Goal: Task Accomplishment & Management: Manage account settings

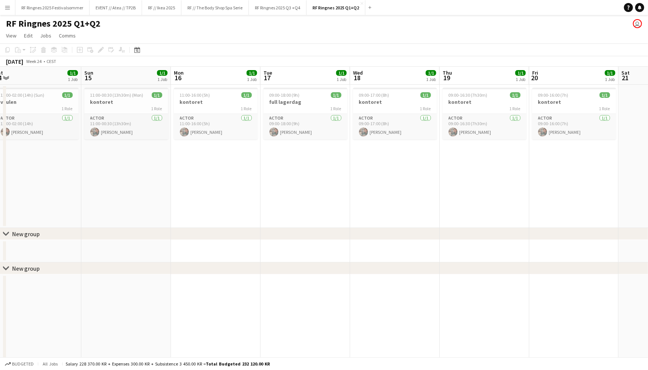
scroll to position [0, 185]
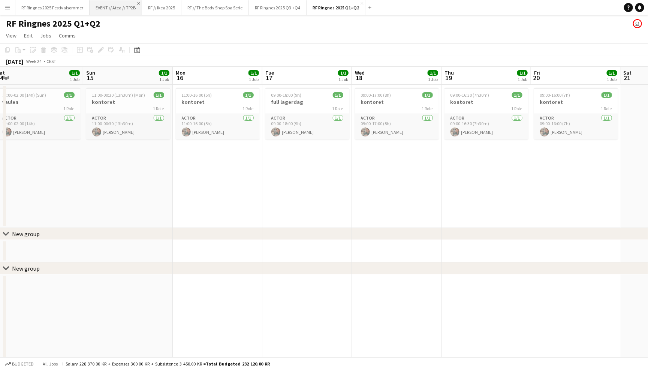
click at [139, 3] on app-icon "Close" at bounding box center [138, 3] width 3 height 3
click at [125, 3] on app-icon "Close" at bounding box center [125, 3] width 3 height 3
click at [154, 3] on app-icon "Close" at bounding box center [153, 3] width 3 height 3
click at [68, 7] on button "RF Ringnes 2025 Festivalsommer Close" at bounding box center [52, 7] width 74 height 15
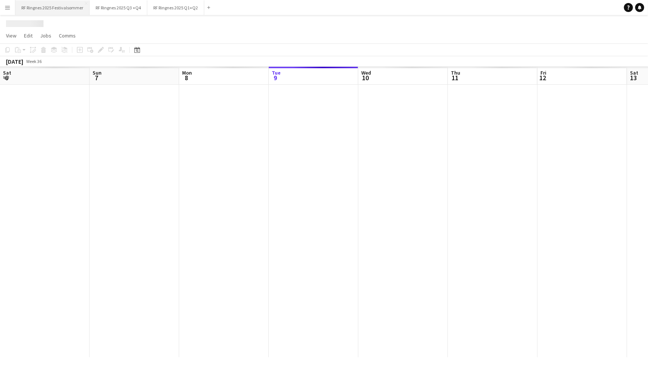
scroll to position [0, 179]
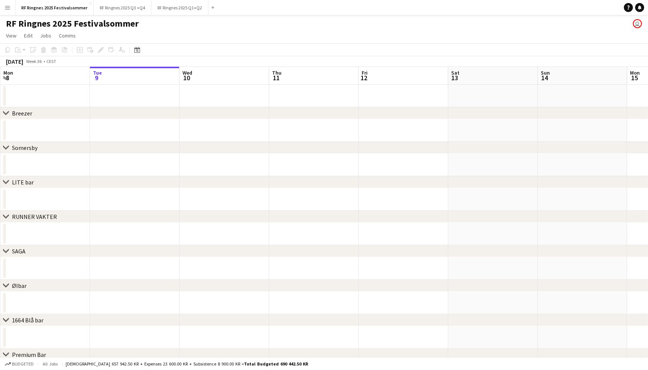
click at [156, 133] on app-date-cell at bounding box center [135, 130] width 90 height 22
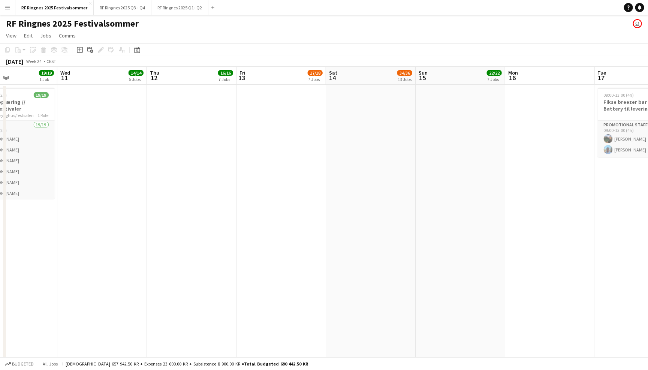
scroll to position [0, 0]
click at [186, 9] on button "RF Ringnes 2025 Q1+Q2 Close" at bounding box center [179, 7] width 57 height 15
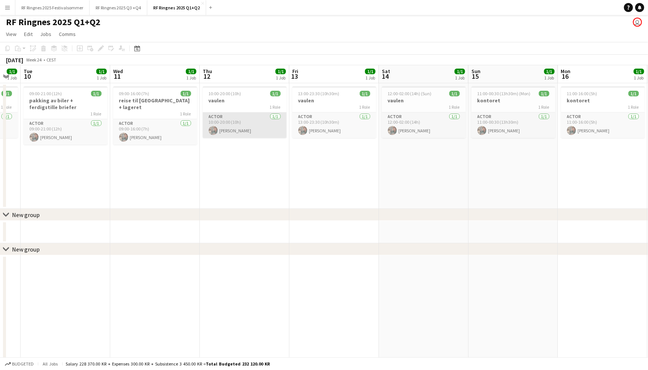
scroll to position [0, 248]
click at [249, 105] on div "1 Role" at bounding box center [244, 107] width 84 height 6
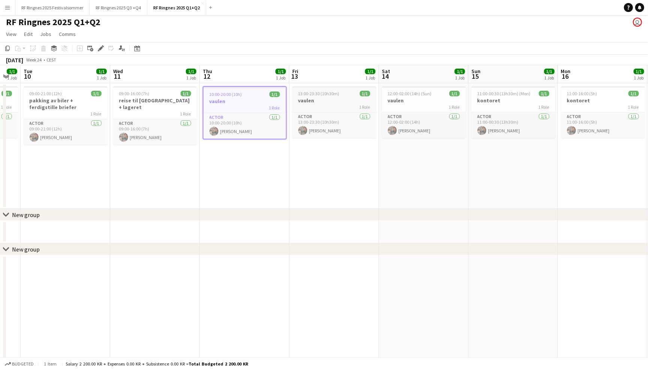
click at [346, 98] on h3 "vaulen" at bounding box center [334, 100] width 84 height 7
click at [442, 100] on h3 "vaulen" at bounding box center [424, 100] width 84 height 7
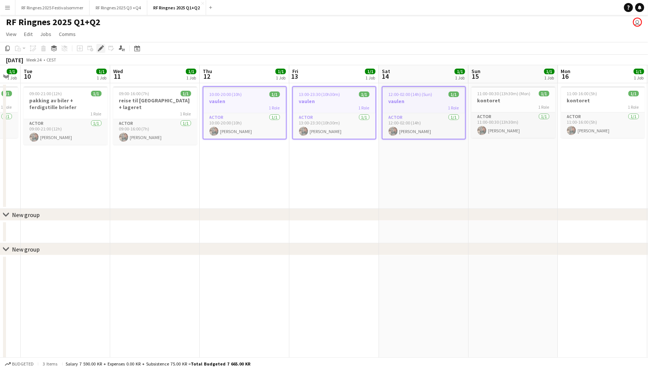
click at [101, 46] on icon at bounding box center [100, 48] width 4 height 4
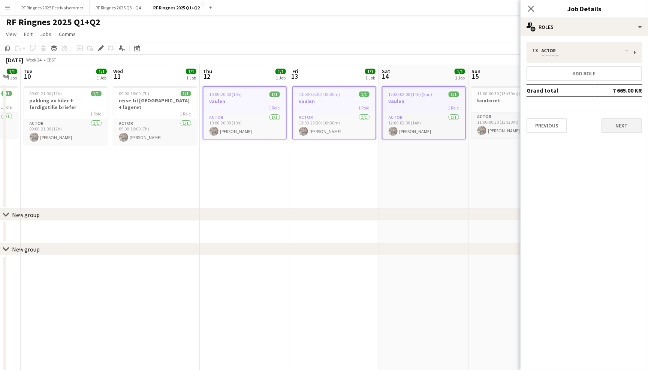
click at [625, 128] on button "Next" at bounding box center [621, 125] width 40 height 15
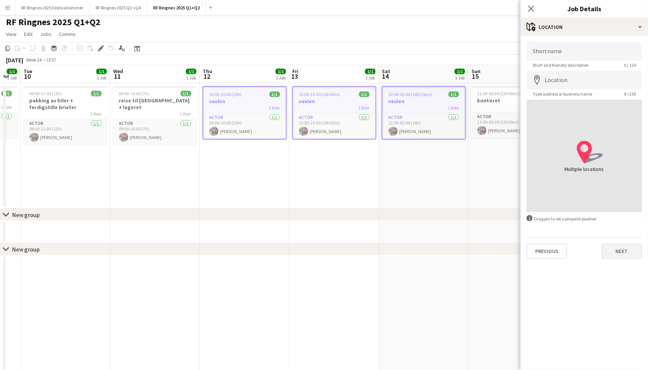
click at [628, 249] on button "Next" at bounding box center [621, 250] width 40 height 15
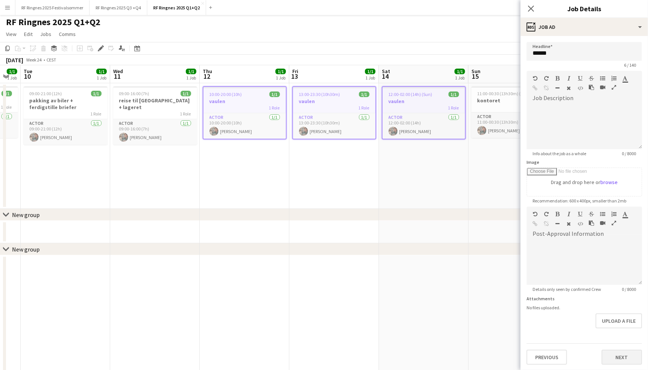
click at [627, 349] on button "Next" at bounding box center [621, 356] width 40 height 15
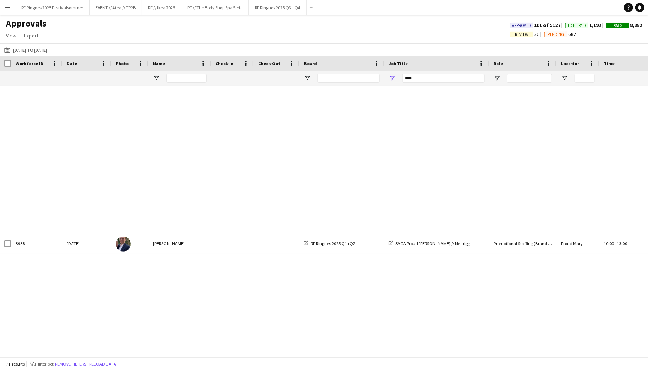
scroll to position [717, 0]
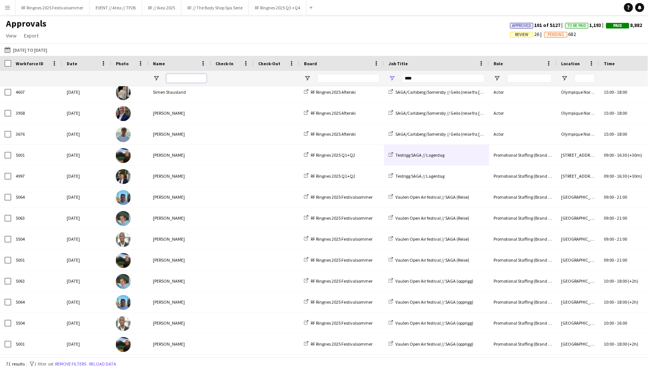
click at [181, 78] on input "Name Filter Input" at bounding box center [186, 78] width 40 height 9
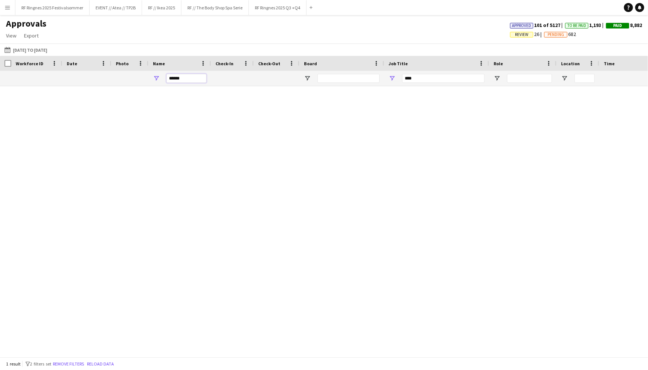
scroll to position [0, 0]
type input "******"
drag, startPoint x: 429, startPoint y: 78, endPoint x: 376, endPoint y: 78, distance: 52.4
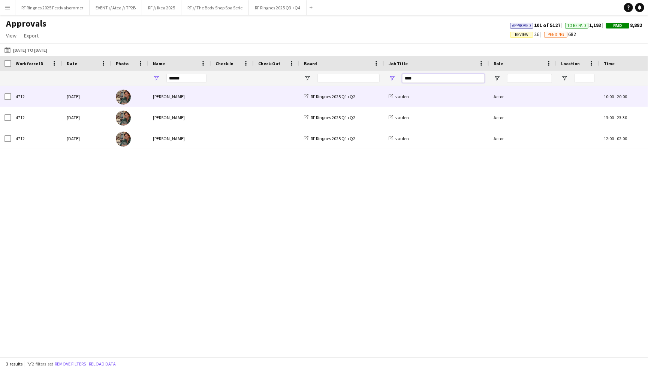
type input "****"
click at [460, 100] on div "vaulen" at bounding box center [436, 96] width 105 height 21
click at [460, 98] on div "vaulen" at bounding box center [436, 96] width 105 height 21
click at [227, 94] on span at bounding box center [232, 96] width 34 height 21
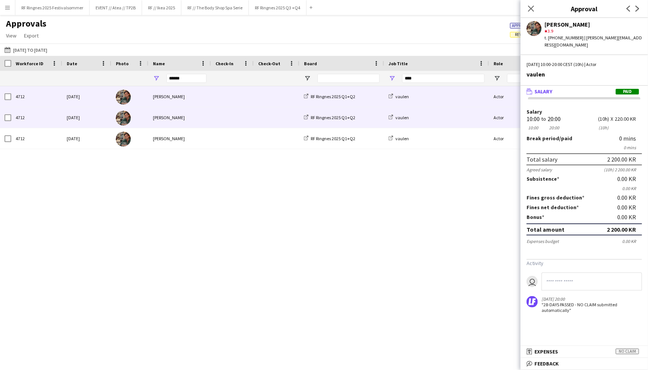
click at [225, 113] on span at bounding box center [232, 117] width 34 height 21
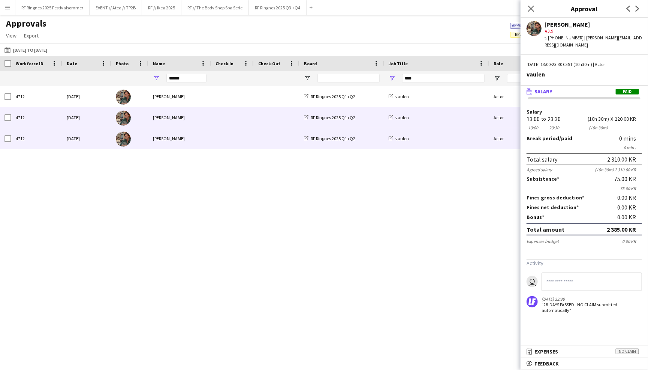
click at [226, 131] on span at bounding box center [232, 138] width 34 height 21
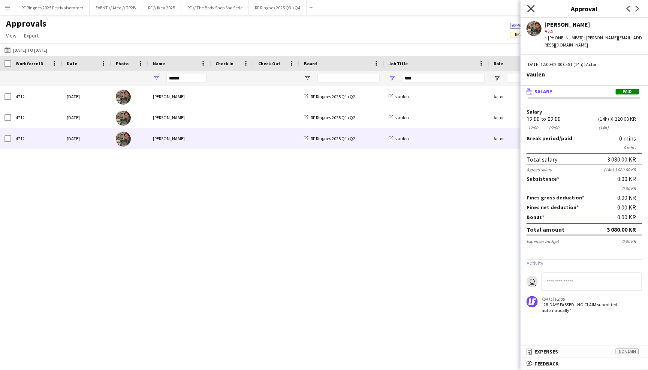
click at [528, 11] on icon "Close pop-in" at bounding box center [530, 8] width 7 height 7
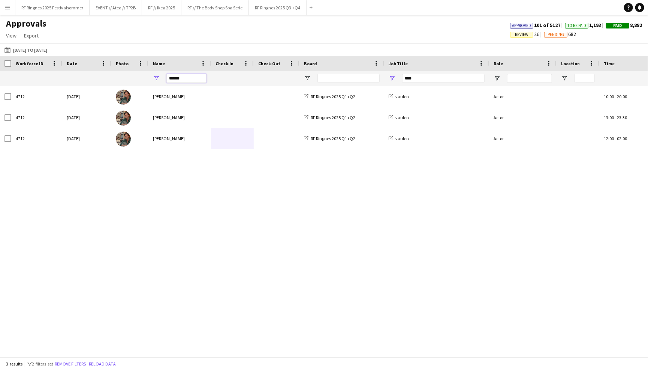
drag, startPoint x: 190, startPoint y: 77, endPoint x: 164, endPoint y: 77, distance: 25.8
click at [164, 77] on div "******" at bounding box center [179, 78] width 63 height 15
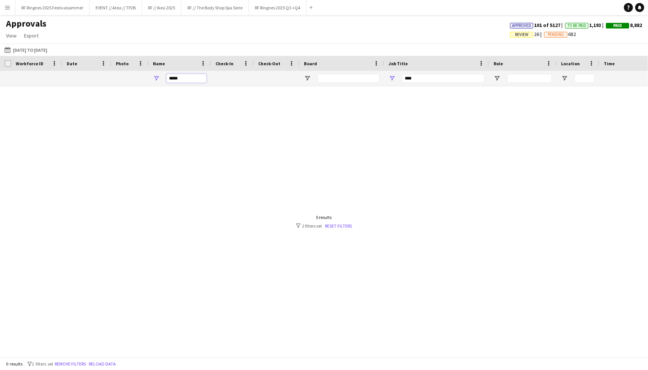
type input "******"
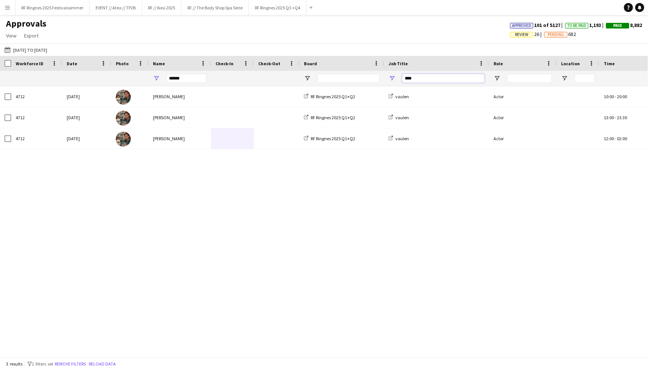
drag, startPoint x: 419, startPoint y: 75, endPoint x: 405, endPoint y: 75, distance: 14.2
click at [405, 75] on input "****" at bounding box center [443, 78] width 82 height 9
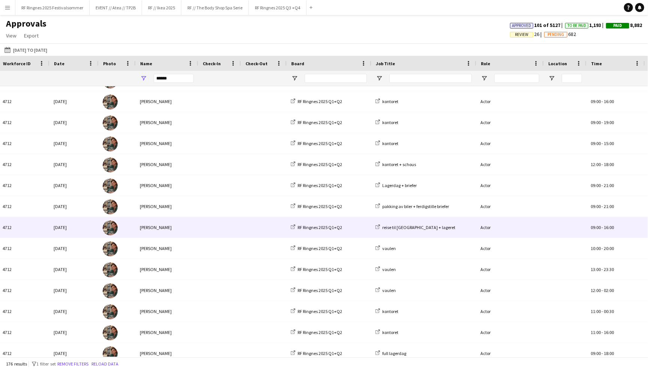
click at [230, 226] on span at bounding box center [219, 227] width 34 height 21
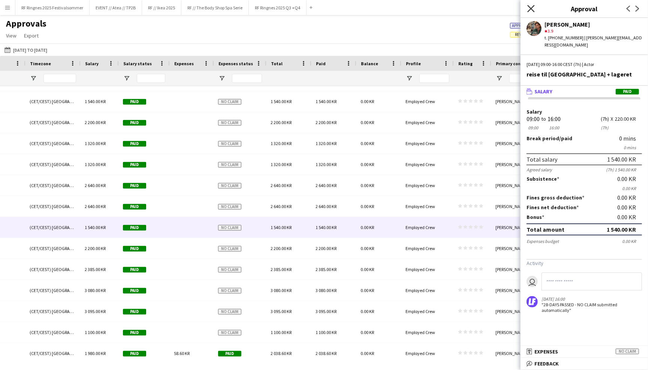
click at [530, 7] on icon "Close pop-in" at bounding box center [530, 8] width 7 height 7
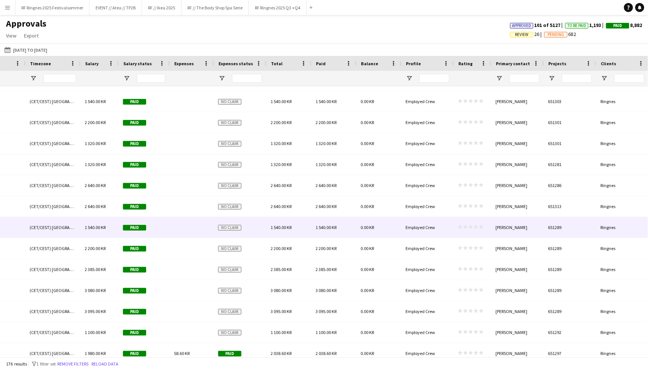
click at [570, 228] on div "651289" at bounding box center [569, 227] width 52 height 21
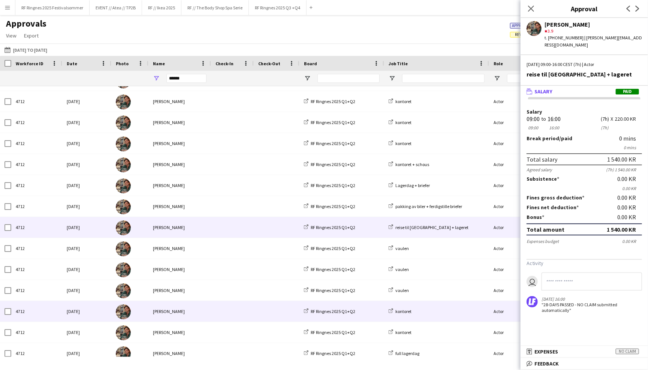
click at [216, 313] on span at bounding box center [232, 311] width 34 height 21
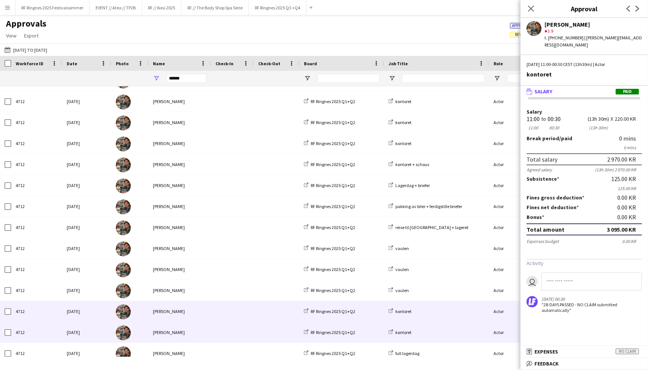
click at [254, 333] on div at bounding box center [277, 332] width 46 height 21
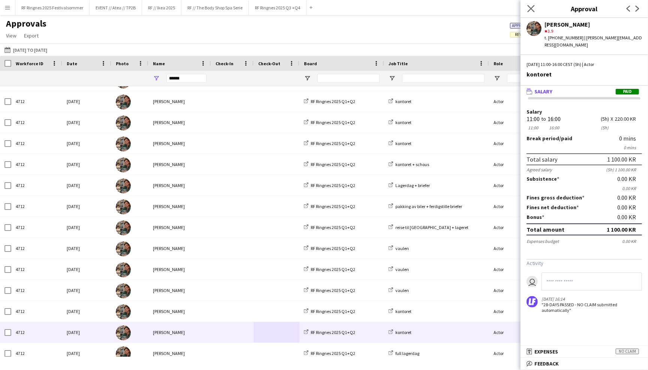
click at [530, 4] on app-icon "Close pop-in" at bounding box center [530, 8] width 11 height 11
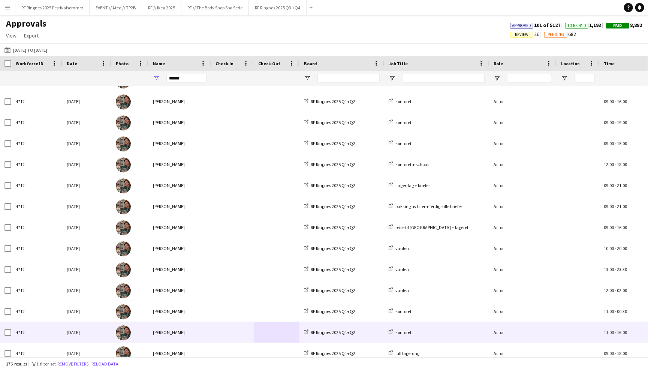
click at [529, 331] on div "Actor" at bounding box center [522, 332] width 67 height 21
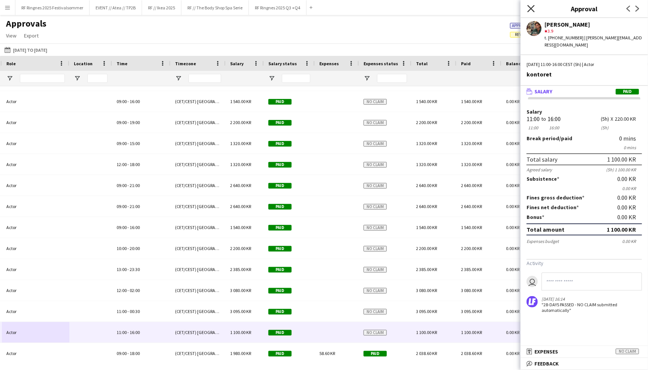
click at [528, 7] on icon "Close pop-in" at bounding box center [530, 8] width 7 height 7
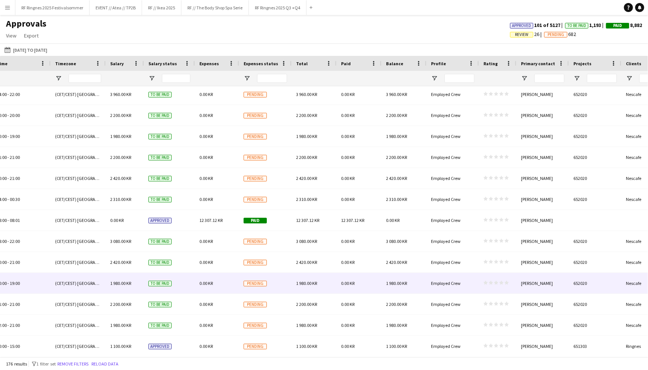
scroll to position [0, 489]
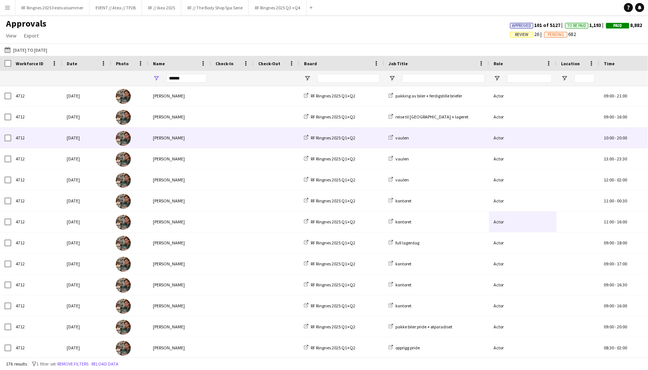
click at [234, 136] on span at bounding box center [232, 137] width 34 height 21
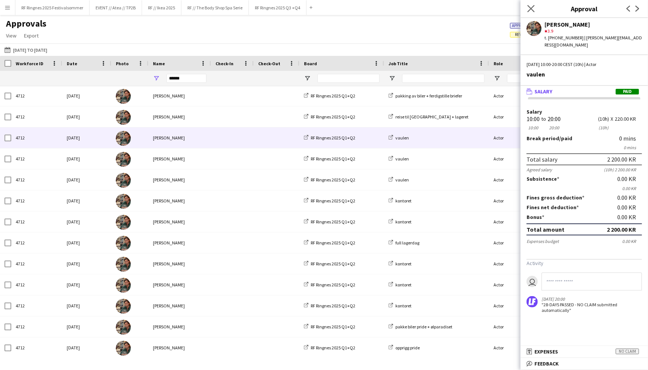
click at [536, 7] on app-icon "Close pop-in" at bounding box center [530, 8] width 11 height 11
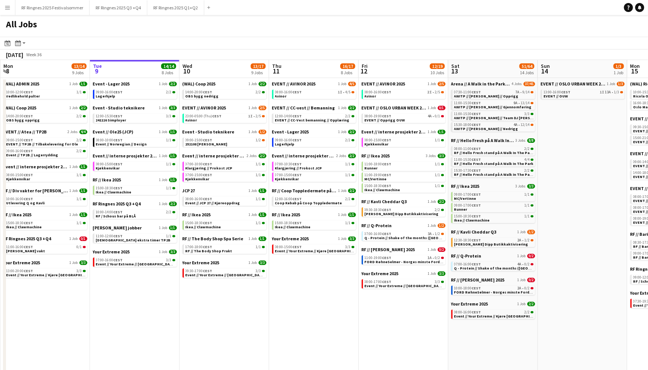
click at [10, 9] on button "Menu" at bounding box center [7, 7] width 15 height 15
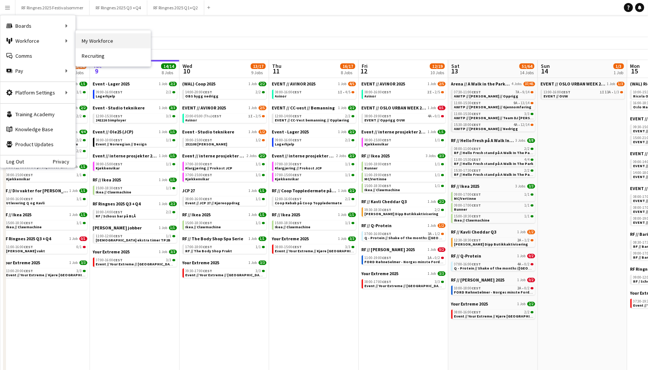
click at [94, 41] on link "My Workforce" at bounding box center [113, 40] width 75 height 15
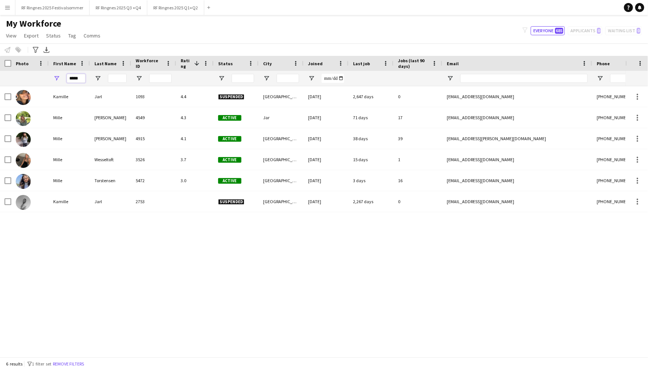
drag, startPoint x: 80, startPoint y: 78, endPoint x: 51, endPoint y: 78, distance: 29.2
click at [51, 78] on div "*****" at bounding box center [69, 78] width 41 height 15
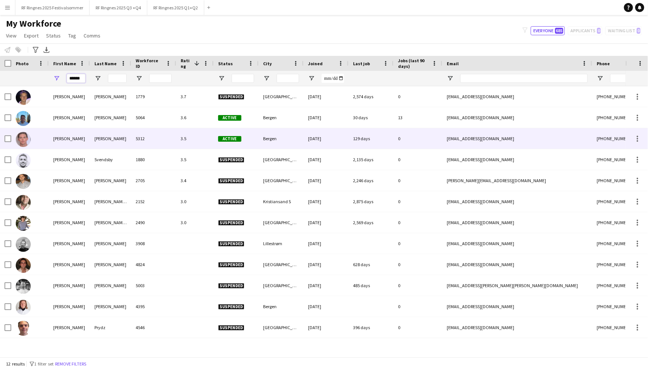
type input "******"
click at [78, 136] on div "Petter" at bounding box center [69, 138] width 41 height 21
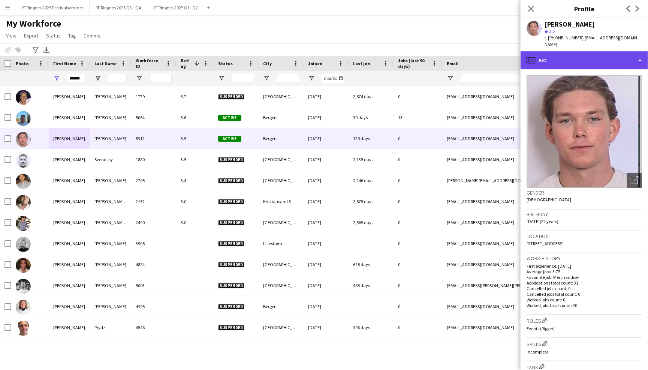
click at [621, 54] on div "profile Bio" at bounding box center [583, 60] width 127 height 18
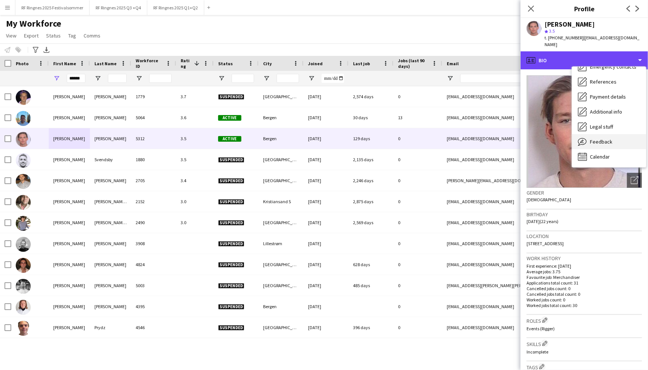
scroll to position [70, 0]
click at [608, 138] on div "Feedback Feedback" at bounding box center [608, 141] width 74 height 15
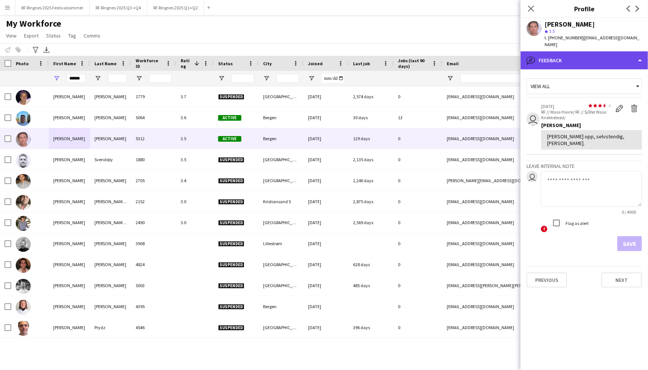
click at [621, 57] on div "bubble-pencil Feedback" at bounding box center [583, 60] width 127 height 18
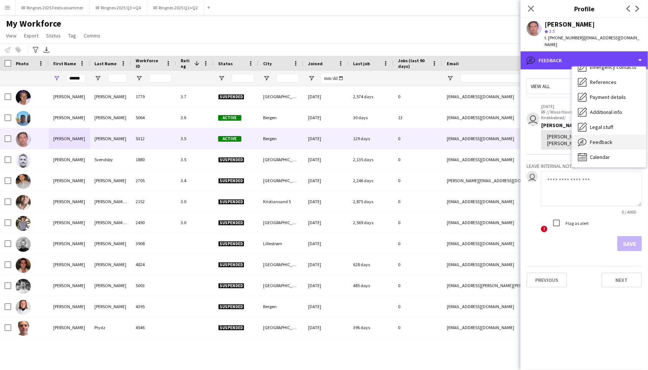
scroll to position [0, 0]
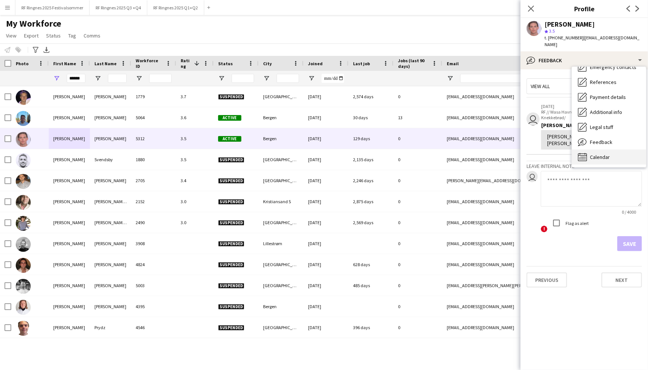
click at [615, 154] on div "Calendar Calendar" at bounding box center [608, 156] width 74 height 15
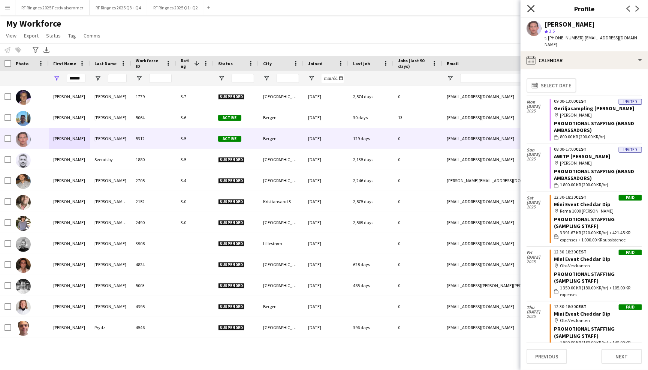
click at [533, 7] on icon "Close pop-in" at bounding box center [530, 8] width 7 height 7
